Goal: Task Accomplishment & Management: Use online tool/utility

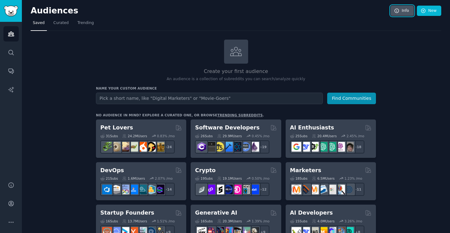
click at [401, 9] on link "Info" at bounding box center [401, 11] width 23 height 11
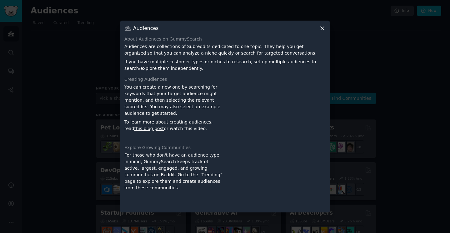
click at [322, 27] on icon at bounding box center [322, 28] width 7 height 7
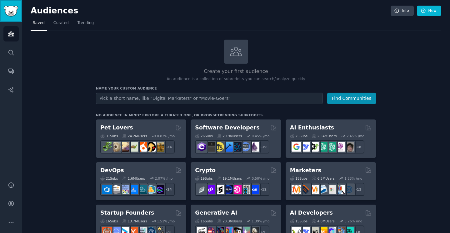
click at [9, 13] on img "Sidebar" at bounding box center [11, 11] width 14 height 11
click at [11, 202] on icon "Sidebar" at bounding box center [10, 203] width 5 height 5
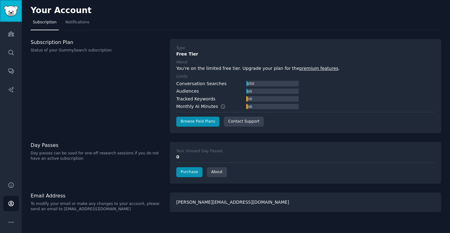
click at [10, 9] on img "Sidebar" at bounding box center [11, 11] width 14 height 11
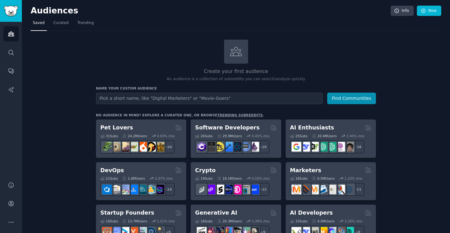
click at [152, 57] on div "Create your first audience An audience is a collection of subreddits you can se…" at bounding box center [236, 61] width 280 height 42
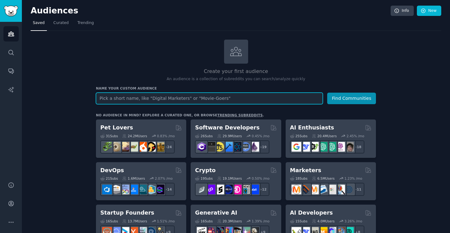
click at [146, 98] on input "text" at bounding box center [209, 99] width 227 height 12
paste input "Tu veux que je te prépare aussi un fichier CSV de base (structure de la table N…"
type input "Tu veux que je te prépare aussi un fichier CSV de base (structure de la table N…"
click at [146, 98] on input "Tu veux que je te prépare aussi un fichier CSV de base (structure de la table N…" at bounding box center [209, 99] width 227 height 12
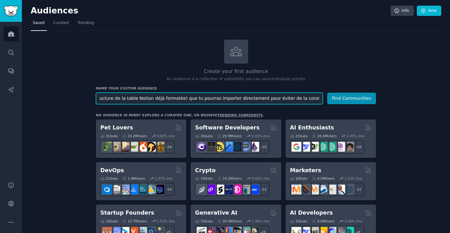
click at [146, 98] on input "Tu veux que je te prépare aussi un fichier CSV de base (structure de la table N…" at bounding box center [209, 99] width 227 height 12
click at [130, 97] on input "text" at bounding box center [209, 99] width 227 height 12
paste input "Freelance Creatives"
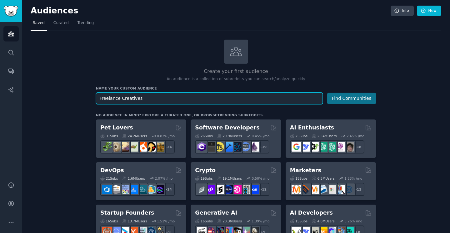
type input "Freelance Creatives"
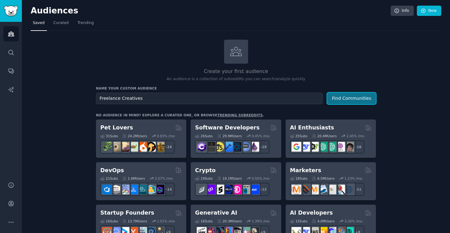
click at [350, 96] on button "Find Communities" at bounding box center [351, 99] width 49 height 12
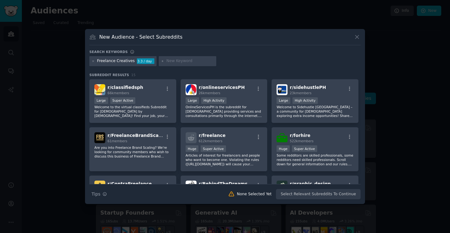
click at [178, 62] on input "text" at bounding box center [189, 61] width 47 height 6
paste input "r/freelance"
type input "r/freelance"
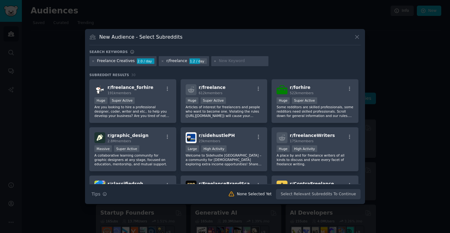
paste input "r/Upwork"
type input "r/Upwork"
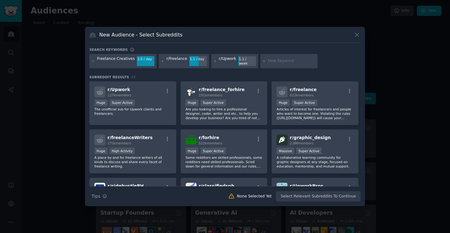
paste input "r/FreelanceWriters"
type input "r/FreelanceWriters"
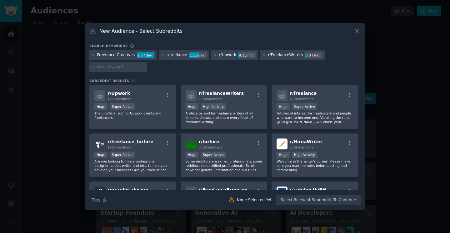
paste input "r/Entrepreneur"
type input "r/Entrepreneur"
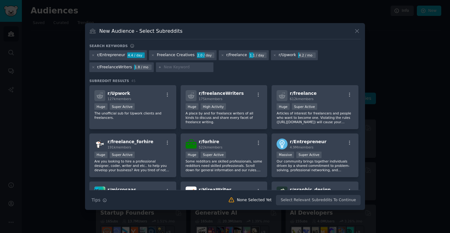
paste input "r/digitalnomad"
type input "r/digitalnomad"
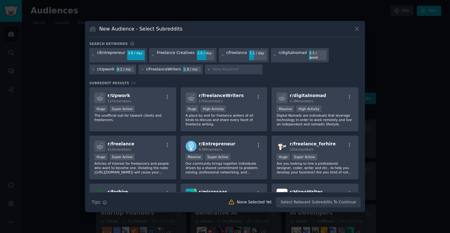
paste input "r/fiverr"
type input "r/fiverr"
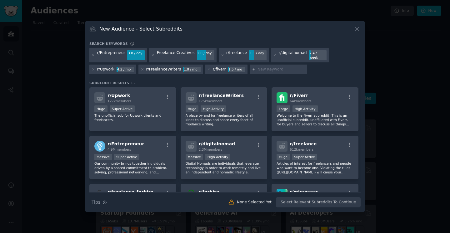
paste input "r/SideProject"
type input "r/SideProject"
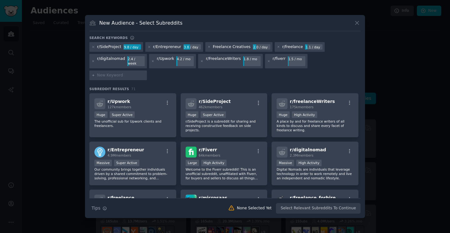
paste input "freelance clients"
type input "freelance clients"
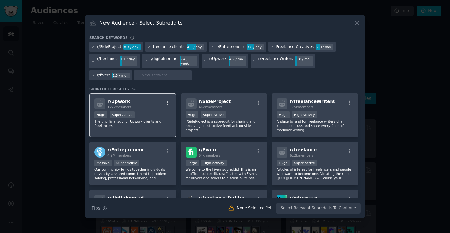
click at [166, 100] on icon "button" at bounding box center [168, 103] width 6 height 6
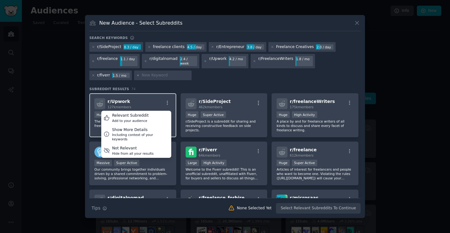
click at [139, 101] on div "r/ Upwork 127k members Relevant Subreddit Add to your audience Show More Detail…" at bounding box center [132, 103] width 77 height 11
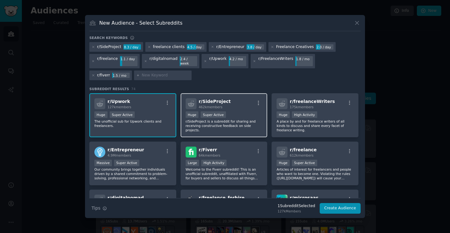
click at [230, 102] on div "r/ SideProject 462k members" at bounding box center [224, 103] width 77 height 11
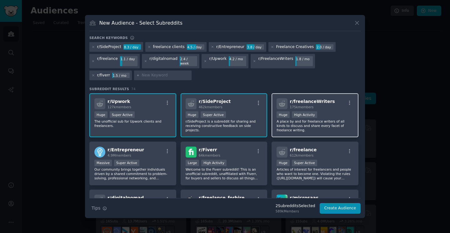
click at [324, 105] on div "175k members" at bounding box center [312, 107] width 45 height 4
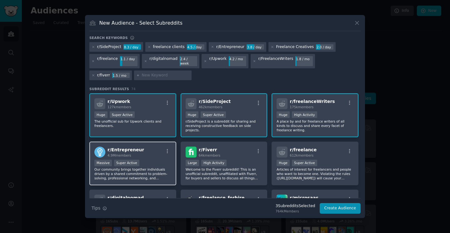
click at [150, 151] on div "r/ Entrepreneur 4.9M members" at bounding box center [132, 152] width 77 height 11
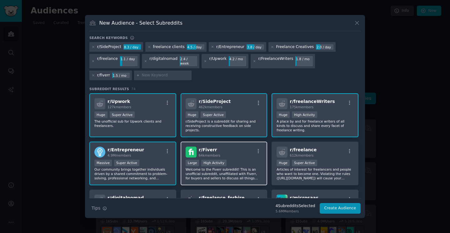
click at [234, 147] on div "r/ Fiverr 64k members" at bounding box center [224, 152] width 77 height 11
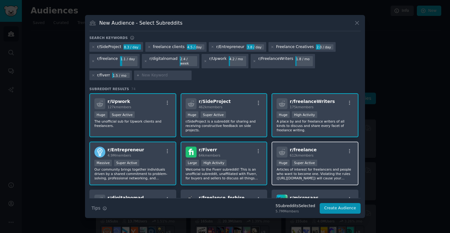
click at [320, 148] on div "r/ freelance 612k members" at bounding box center [314, 152] width 77 height 11
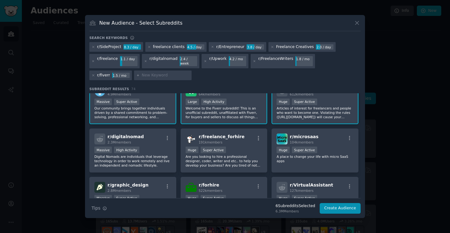
scroll to position [63, 0]
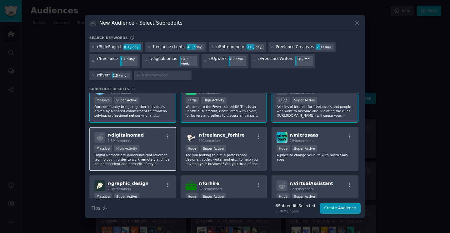
click at [140, 135] on div "r/ digitalnomad 2.3M members" at bounding box center [132, 137] width 77 height 11
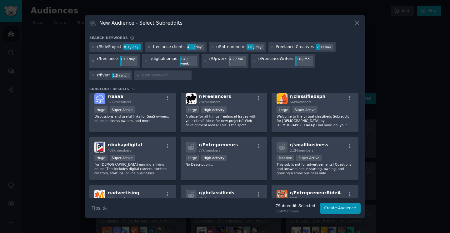
scroll to position [297, 0]
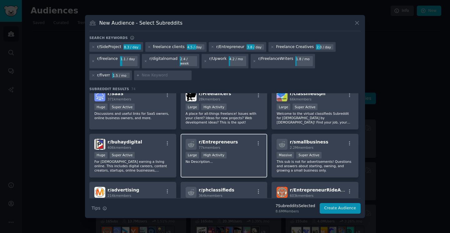
click at [240, 154] on div "Large High Activity" at bounding box center [224, 156] width 77 height 8
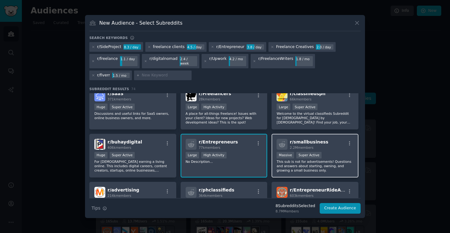
click at [329, 148] on div "r/ smallbusiness 2.2M members >= 95th percentile for submissions / day Massive …" at bounding box center [314, 156] width 87 height 44
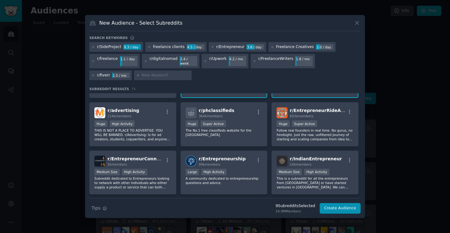
scroll to position [387, 0]
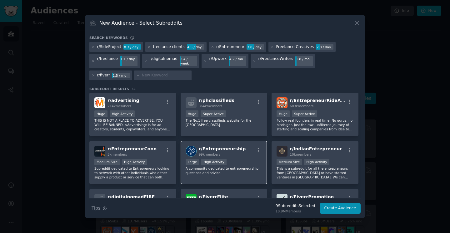
click at [245, 154] on div "r/ Entrepreneurship 99k members" at bounding box center [224, 151] width 77 height 11
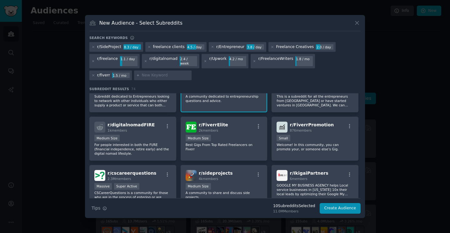
scroll to position [461, 0]
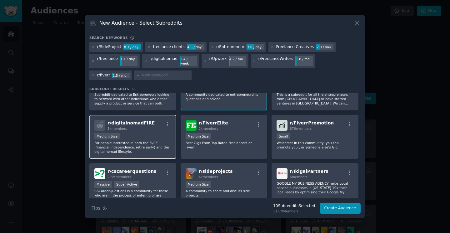
click at [153, 133] on div "Medium Size" at bounding box center [132, 137] width 77 height 8
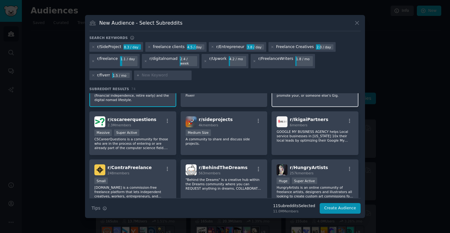
scroll to position [514, 0]
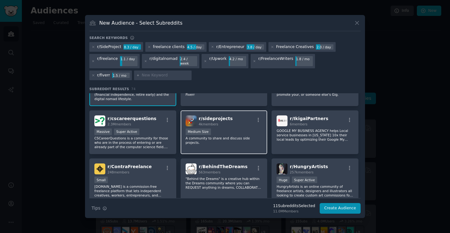
click at [232, 123] on div "r/ sideprojects 4k members" at bounding box center [224, 121] width 77 height 11
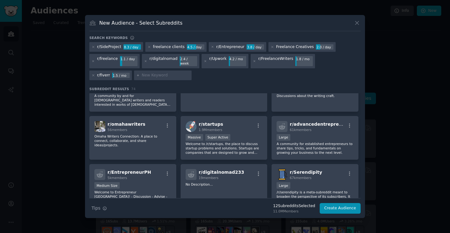
scroll to position [802, 0]
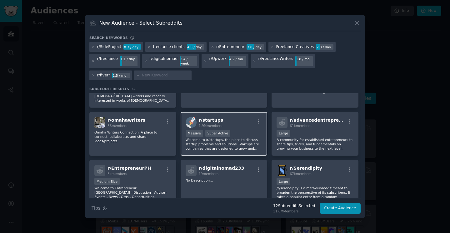
click at [238, 120] on div "r/ startups 1.9M members" at bounding box center [224, 122] width 77 height 11
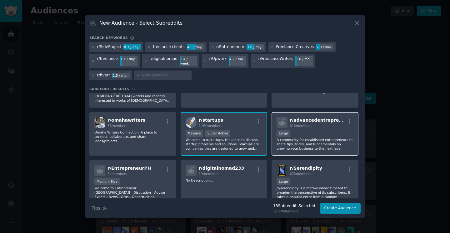
click at [315, 127] on div "r/ advancedentrepreneur 61k members 10,000 - 100,000 members Large A community …" at bounding box center [314, 134] width 87 height 44
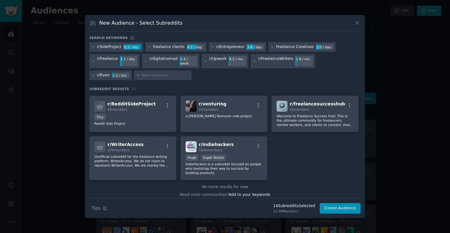
scroll to position [1111, 0]
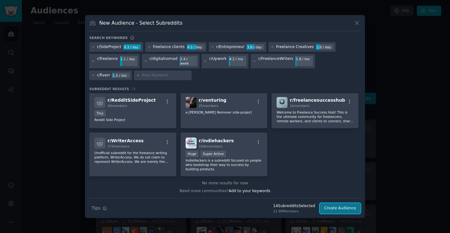
click at [344, 205] on button "Create Audience" at bounding box center [340, 208] width 41 height 11
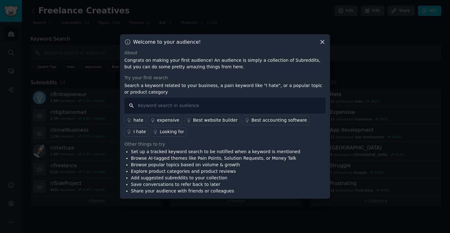
click at [140, 106] on input "text" at bounding box center [224, 106] width 201 height 16
paste input "freelance clients"
type input "freelance clients"
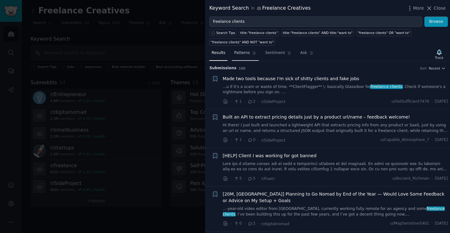
click at [241, 53] on span "Patterns" at bounding box center [242, 53] width 16 height 6
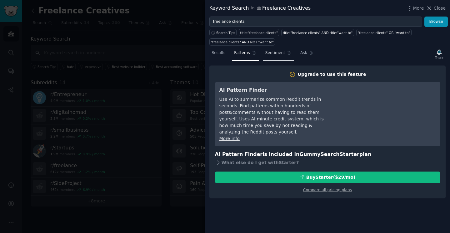
click at [273, 53] on span "Sentiment" at bounding box center [275, 53] width 20 height 6
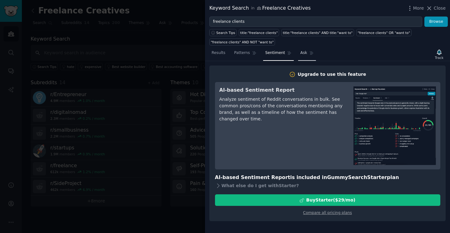
click at [303, 53] on span "Ask" at bounding box center [303, 53] width 7 height 6
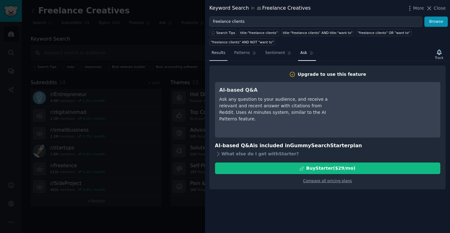
click at [218, 55] on span "Results" at bounding box center [218, 53] width 14 height 6
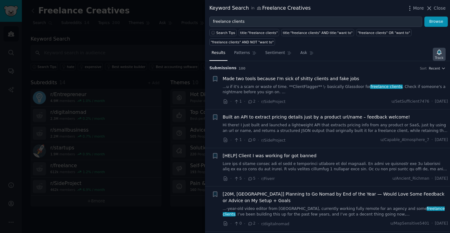
click at [437, 54] on icon "button" at bounding box center [439, 52] width 7 height 7
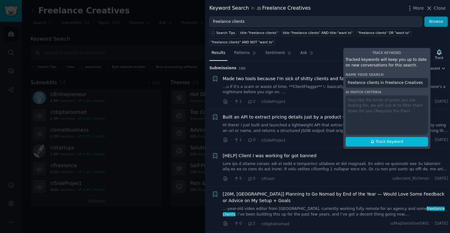
click at [366, 83] on input "freelance clients in Freelance Creatives" at bounding box center [386, 83] width 82 height 10
paste input "« Freelance clients - problèmes »"
click at [388, 141] on span "Track Keyword" at bounding box center [388, 142] width 27 height 6
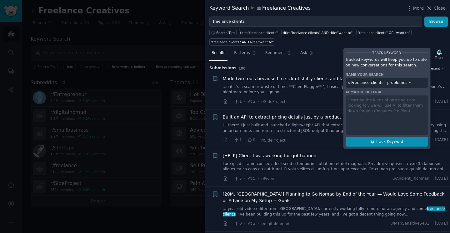
type input "« Freelance clients - problèmes »"
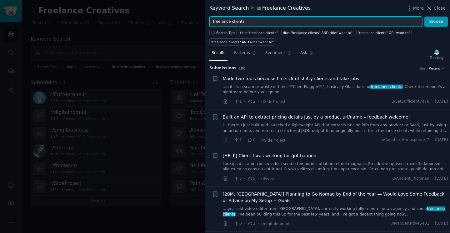
click at [257, 20] on input "freelance clients" at bounding box center [315, 22] width 213 height 11
paste input "freelance pricing"
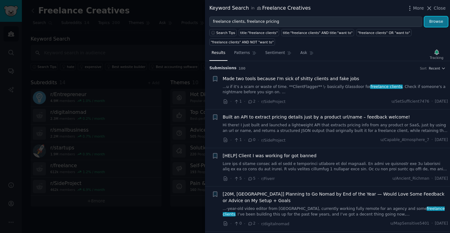
click at [440, 22] on button "Browse" at bounding box center [435, 22] width 23 height 11
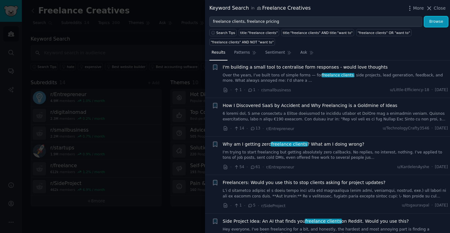
scroll to position [297, 0]
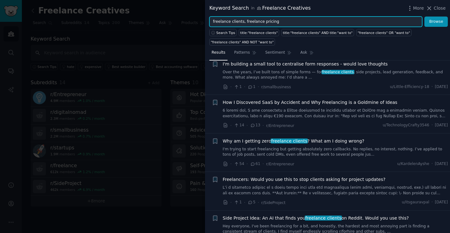
click at [244, 22] on input "freelance clients, freelance pricing" at bounding box center [315, 22] width 213 height 11
type input "freelance pricing"
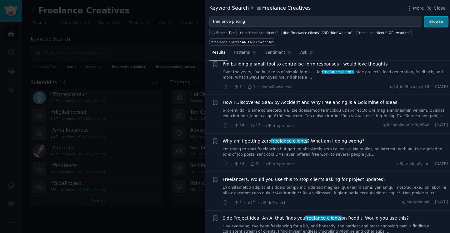
click at [441, 21] on button "Browse" at bounding box center [435, 22] width 23 height 11
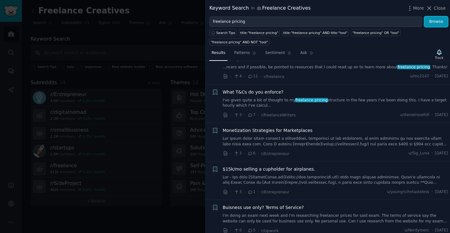
scroll to position [114, 0]
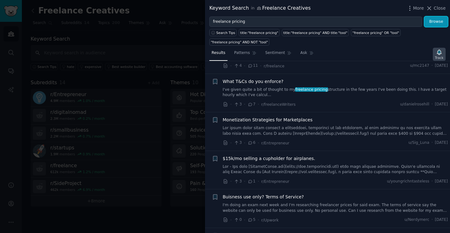
click at [440, 54] on icon "button" at bounding box center [439, 52] width 7 height 7
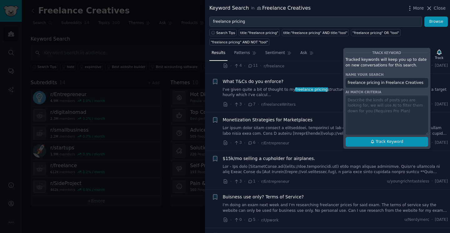
click at [387, 142] on span "Track Keyword" at bounding box center [388, 142] width 27 height 6
type input "freelance pricing in Freelance Creatives"
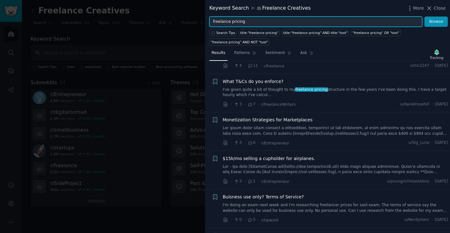
click at [274, 22] on input "freelance pricing" at bounding box center [315, 22] width 213 height 11
click at [232, 20] on input "freelance pricing" at bounding box center [315, 22] width 213 height 11
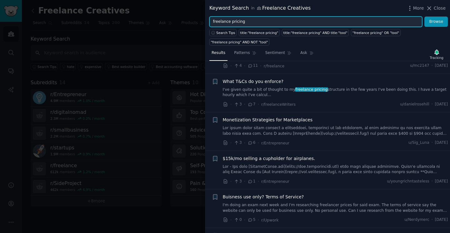
click at [232, 20] on input "freelance pricing" at bounding box center [315, 22] width 213 height 11
paste input "• freelance rates"
click at [222, 22] on input "• freelance rates" at bounding box center [315, 22] width 213 height 11
type input "freelance rates"
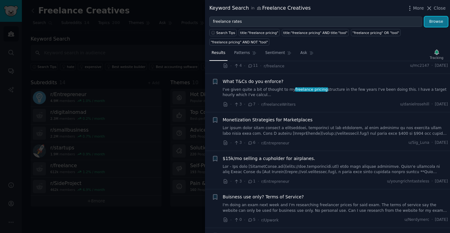
click at [438, 22] on button "Browse" at bounding box center [435, 22] width 23 height 11
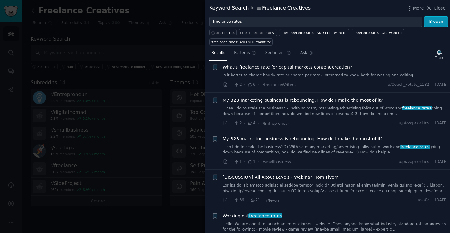
scroll to position [141, 0]
click at [440, 52] on icon "button" at bounding box center [439, 52] width 4 height 5
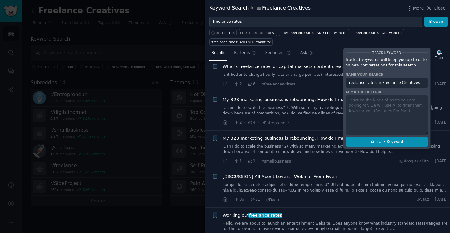
click at [387, 142] on span "Track Keyword" at bounding box center [388, 142] width 27 height 6
type input "freelance rates in Freelance Creatives"
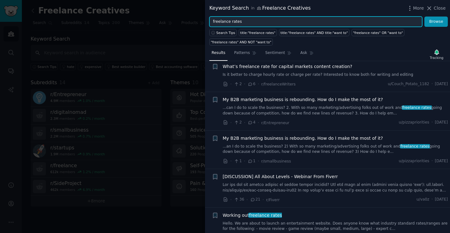
click at [242, 23] on input "freelance rates" at bounding box center [315, 22] width 213 height 11
paste input "• how to find clients freelance"
click at [221, 22] on input "• how to find clients freelance" at bounding box center [315, 22] width 213 height 11
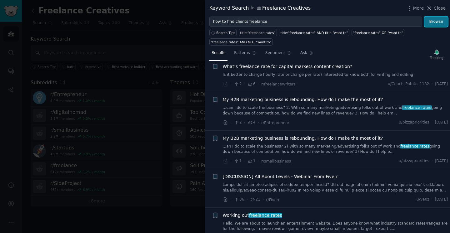
click at [434, 22] on button "Browse" at bounding box center [435, 22] width 23 height 11
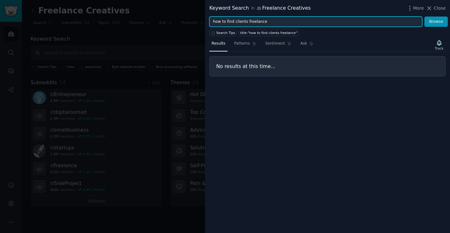
click at [253, 20] on input "how to find clients freelance" at bounding box center [315, 22] width 213 height 11
paste input "freelance portfolio"
type input "freelance portfolio"
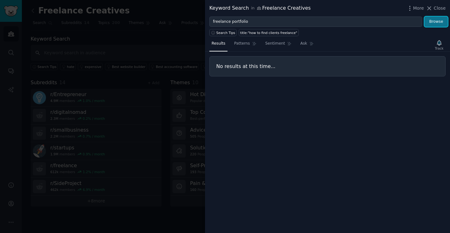
click at [442, 22] on button "Browse" at bounding box center [435, 22] width 23 height 11
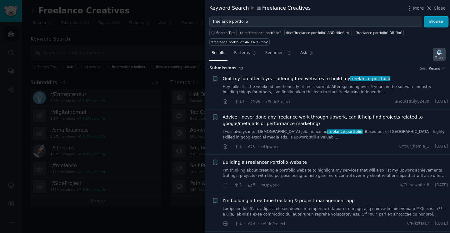
click at [440, 52] on icon "button" at bounding box center [439, 52] width 4 height 5
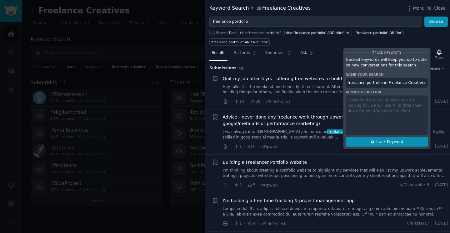
click at [373, 142] on icon at bounding box center [372, 142] width 4 height 4
type input "freelance portfolio in Freelance Creatives"
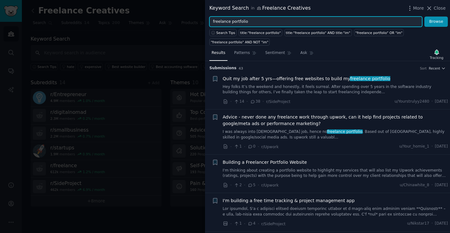
click at [231, 22] on input "freelance portfolio" at bounding box center [315, 22] width 213 height 11
paste input "iverr vs upwork"
type input "fiverr vs upwork"
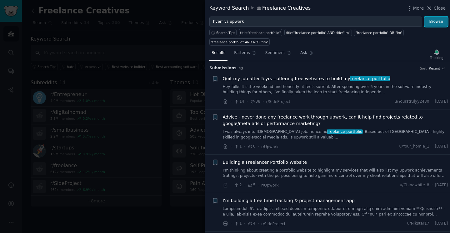
click at [439, 20] on button "Browse" at bounding box center [435, 22] width 23 height 11
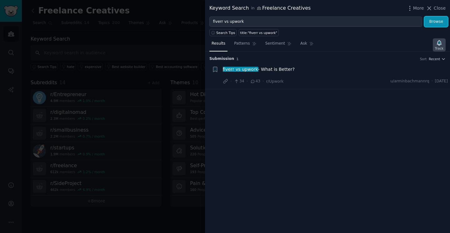
click at [439, 44] on icon "button" at bounding box center [439, 42] width 4 height 5
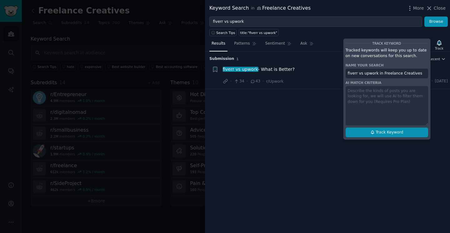
click at [403, 132] on button "Track Keyword" at bounding box center [386, 133] width 82 height 10
type input "fiverr vs upwork in Freelance Creatives"
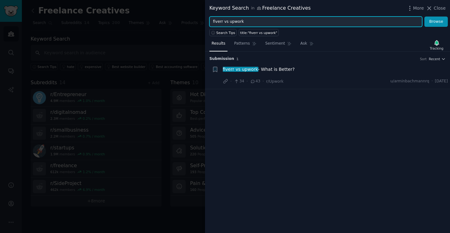
click at [239, 22] on input "fiverr vs upwork" at bounding box center [315, 22] width 213 height 11
paste input "• underpaid freelance"
click at [221, 22] on input "• underpaid freelance" at bounding box center [315, 22] width 213 height 11
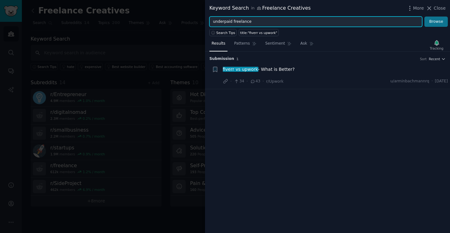
type input "underpaid freelance"
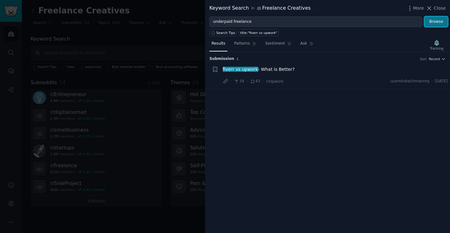
click at [434, 22] on button "Browse" at bounding box center [435, 22] width 23 height 11
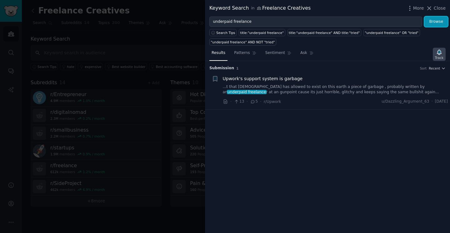
click at [440, 53] on icon "button" at bounding box center [439, 52] width 4 height 5
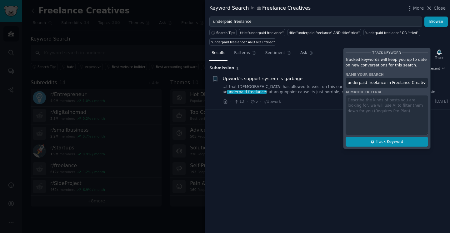
click at [382, 142] on span "Track Keyword" at bounding box center [388, 142] width 27 height 6
type input "underpaid freelance in Freelance Creatives"
click at [439, 10] on span "Close" at bounding box center [440, 8] width 12 height 7
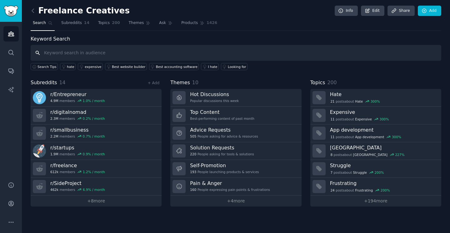
paste input "Pricing / Rates"
type input "Pricing / Rates"
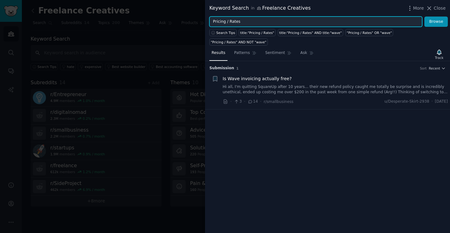
click at [256, 23] on input "Pricing / Rates" at bounding box center [315, 22] width 213 height 11
type input "Pricing"
click at [424, 17] on button "Browse" at bounding box center [435, 22] width 23 height 11
